Goal: Book appointment/travel/reservation

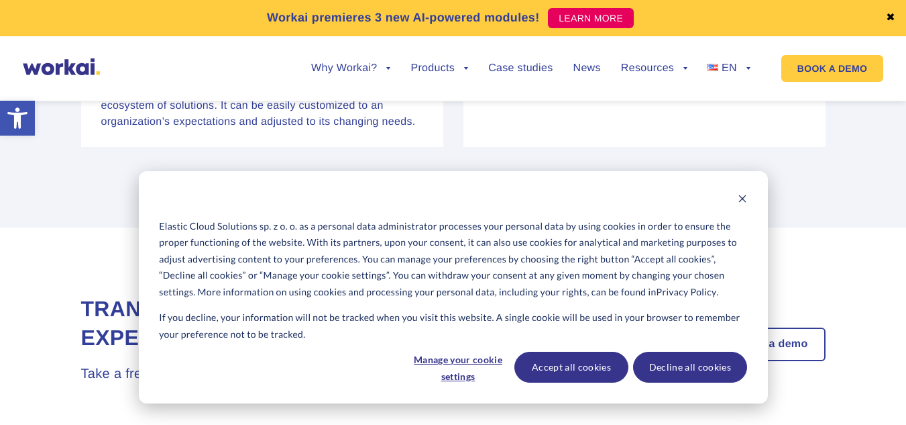
scroll to position [5678, 0]
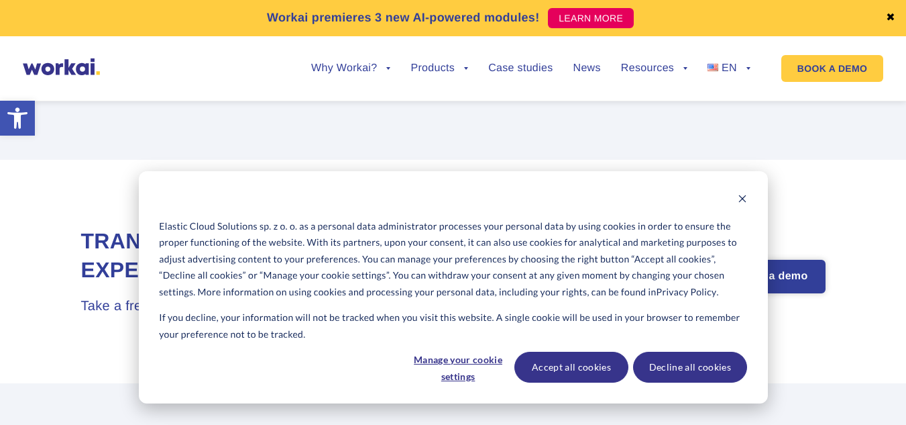
click at [774, 279] on link "Book a demo" at bounding box center [773, 276] width 102 height 31
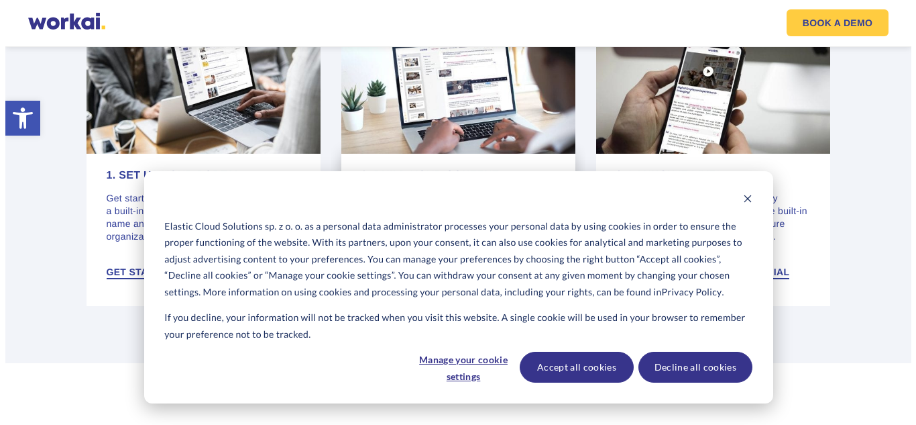
scroll to position [2683, 0]
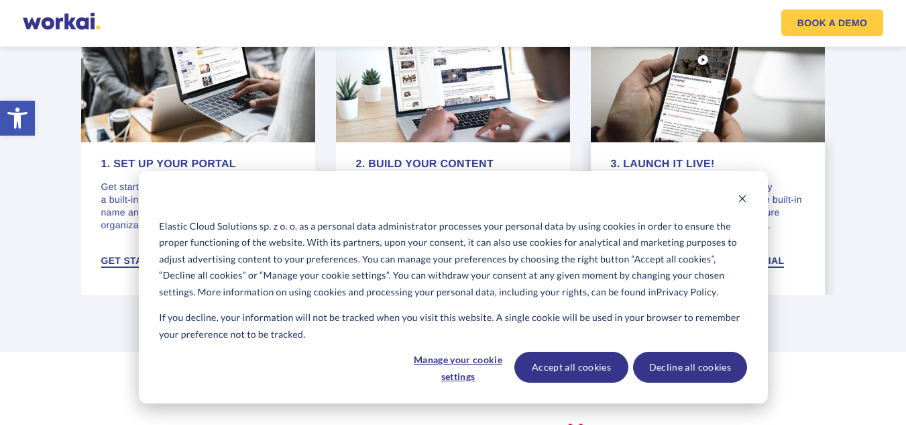
click at [814, 150] on div "3. Launch it live! After just a few weeks, you are ready to launch it live: gui…" at bounding box center [708, 273] width 235 height 262
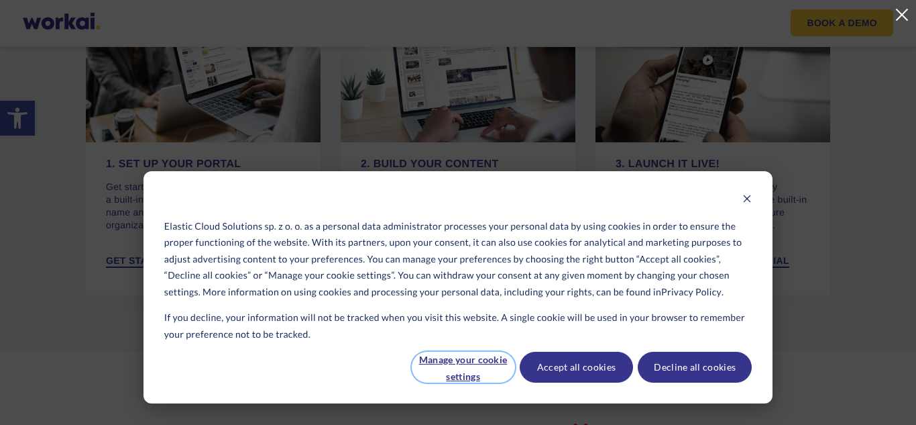
click at [457, 359] on button "Manage your cookie settings" at bounding box center [463, 366] width 103 height 31
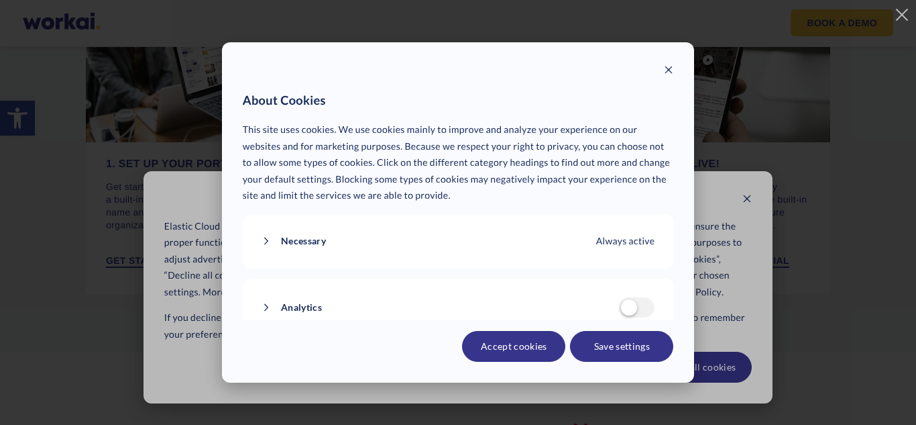
click at [540, 338] on button "Accept cookies" at bounding box center [513, 346] width 103 height 31
